Goal: Task Accomplishment & Management: Use online tool/utility

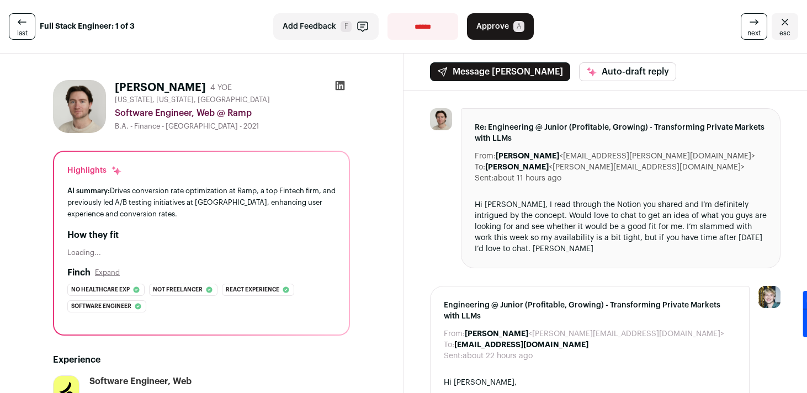
click at [338, 84] on icon at bounding box center [340, 85] width 9 height 9
click at [520, 20] on button "Approve A" at bounding box center [500, 26] width 67 height 26
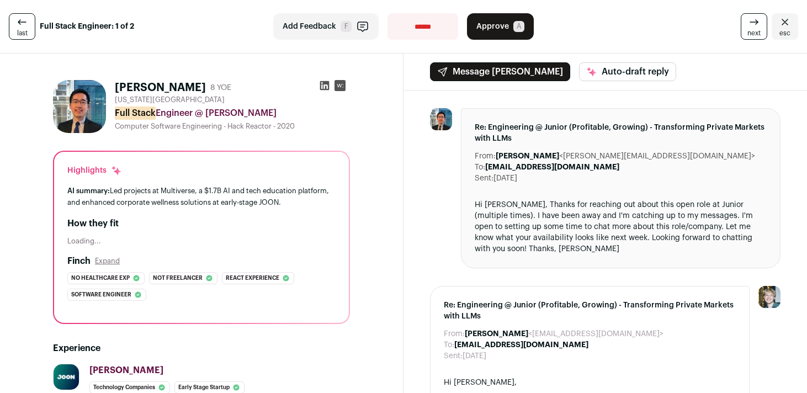
click at [763, 29] on link "next" at bounding box center [754, 26] width 26 height 26
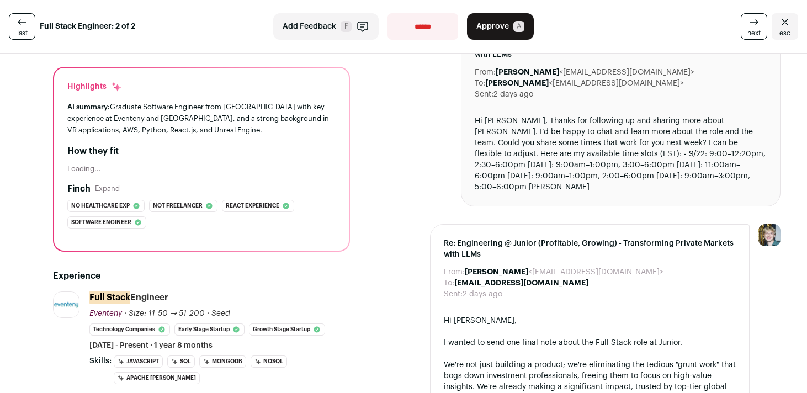
scroll to position [84, 0]
click at [504, 28] on span "Approve" at bounding box center [492, 26] width 33 height 11
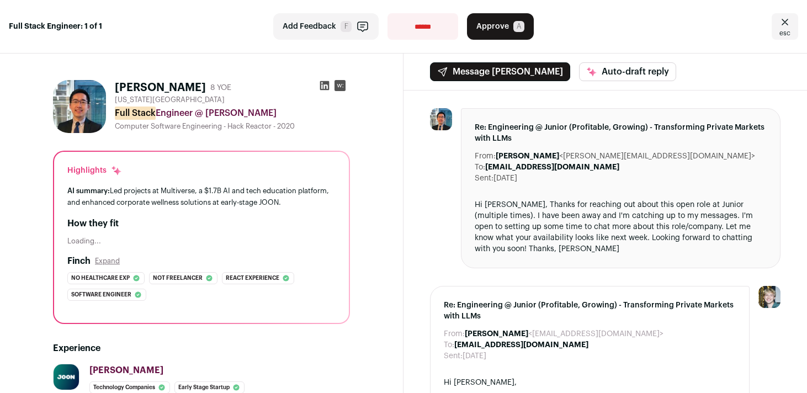
click at [785, 21] on icon "Close" at bounding box center [785, 22] width 7 height 6
